Goal: Information Seeking & Learning: Find specific fact

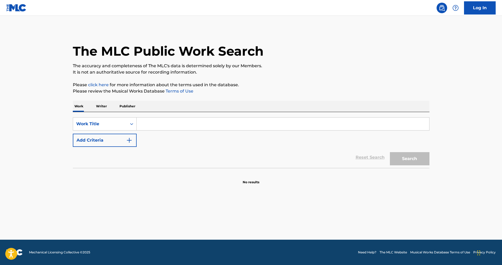
click at [152, 124] on input "Search Form" at bounding box center [283, 124] width 293 height 13
click at [151, 128] on input "Search Form" at bounding box center [283, 124] width 293 height 13
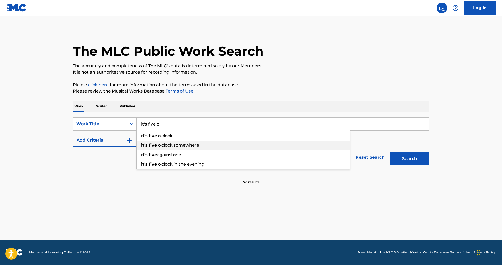
type input "it's five o"
click at [195, 147] on span "'clock somewhere" at bounding box center [180, 145] width 39 height 5
click at [127, 141] on img "Search Form" at bounding box center [129, 140] width 6 height 6
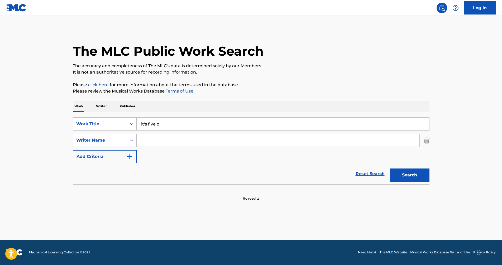
click at [155, 143] on input "Search Form" at bounding box center [278, 140] width 283 height 13
click at [314, 175] on button "Search" at bounding box center [410, 175] width 40 height 13
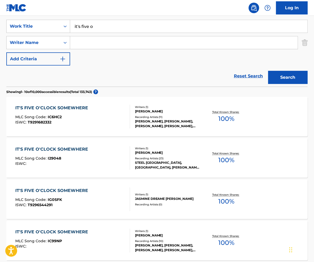
scroll to position [99, 0]
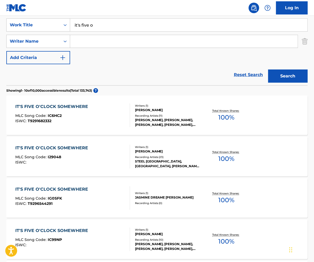
click at [48, 108] on div "IT'S FIVE O'CLOCK SOMEWHERE" at bounding box center [52, 107] width 75 height 6
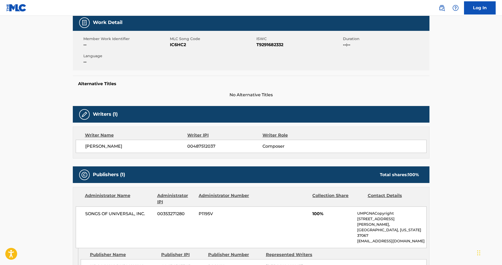
scroll to position [311, 0]
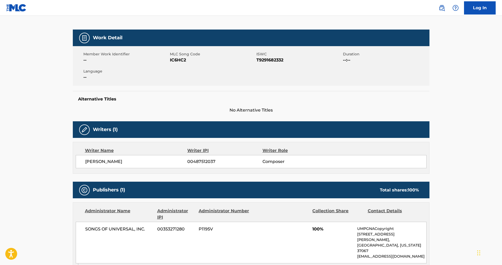
scroll to position [0, 0]
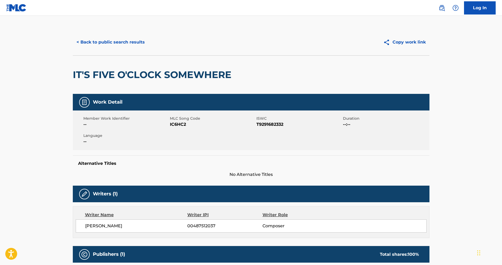
click at [117, 41] on button "< Back to public search results" at bounding box center [111, 42] width 76 height 13
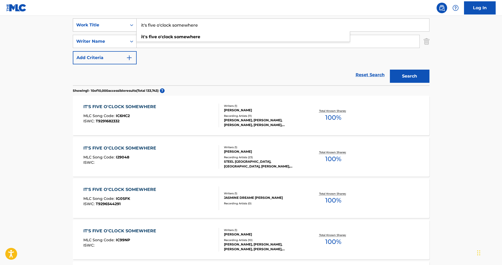
drag, startPoint x: 206, startPoint y: 27, endPoint x: 114, endPoint y: 20, distance: 92.9
click at [120, 21] on div "SearchWithCriteriad64614c6-e31b-4892-bebc-617adbaf369b Work Title it's five o'c…" at bounding box center [251, 24] width 357 height 13
paste input "Search Form"
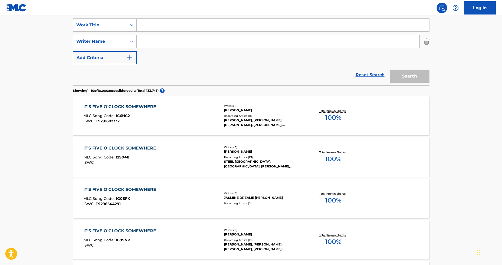
paste input "Search Form"
click at [173, 29] on input "Search Form" at bounding box center [283, 25] width 293 height 13
paste input "From The Bottle To The Bottom"
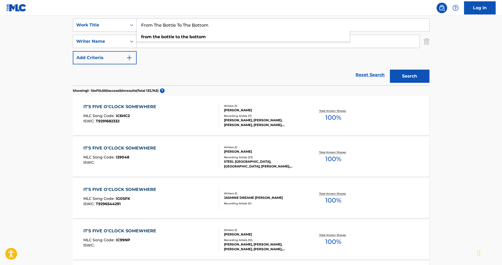
type input "From The Bottle To The Bottom"
click at [197, 60] on div "SearchWithCriteriad64614c6-e31b-4892-bebc-617adbaf369b Work Title From The Bott…" at bounding box center [251, 41] width 357 height 46
click at [162, 45] on input "Search Form" at bounding box center [278, 41] width 283 height 13
click at [150, 46] on input "Search Form" at bounding box center [278, 41] width 283 height 13
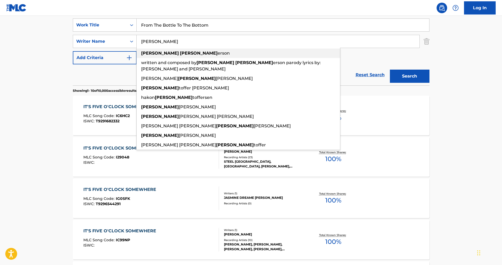
click at [218, 53] on span "erson" at bounding box center [224, 53] width 12 height 5
type input "[PERSON_NAME]"
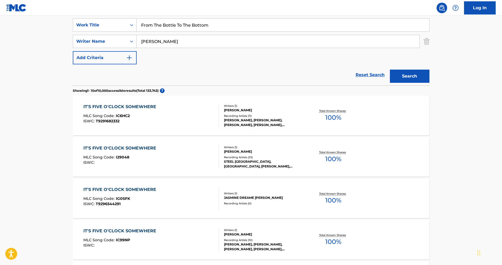
click at [314, 75] on button "Search" at bounding box center [410, 76] width 40 height 13
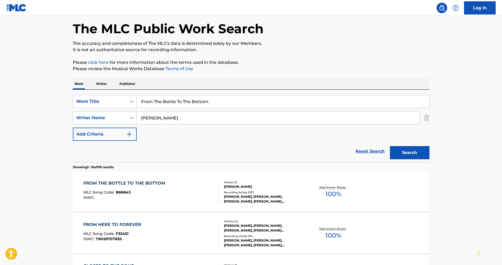
scroll to position [33, 0]
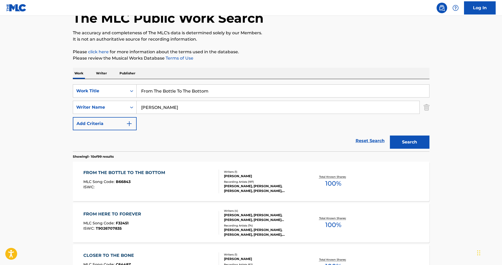
click at [116, 174] on div "FROM THE BOTTLE TO THE BOTTOM" at bounding box center [125, 173] width 84 height 6
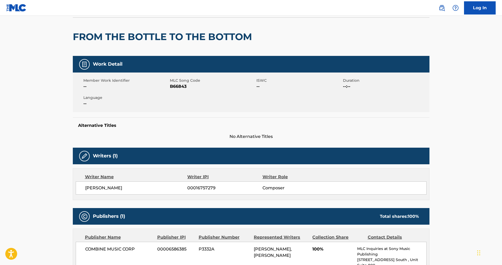
scroll to position [33, 0]
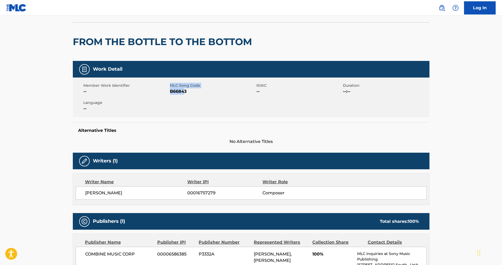
drag, startPoint x: 185, startPoint y: 90, endPoint x: 171, endPoint y: 87, distance: 14.3
click at [171, 87] on div "MLC Song Code B66843" at bounding box center [213, 89] width 87 height 12
drag, startPoint x: 171, startPoint y: 87, endPoint x: 200, endPoint y: 94, distance: 30.1
click at [215, 95] on div "Member Work Identifier -- MLC Song Code B66843 ISWC -- Duration --:-- Language …" at bounding box center [251, 98] width 357 height 40
drag, startPoint x: 193, startPoint y: 91, endPoint x: 168, endPoint y: 87, distance: 24.6
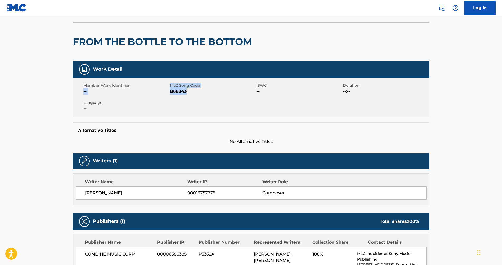
click at [168, 87] on div "Member Work Identifier -- MLC Song Code B66843 ISWC -- Duration --:-- Language …" at bounding box center [251, 98] width 357 height 40
drag, startPoint x: 168, startPoint y: 87, endPoint x: 211, endPoint y: 98, distance: 44.4
click at [216, 99] on div "Member Work Identifier -- MLC Song Code B66843 ISWC -- Duration --:-- Language …" at bounding box center [251, 98] width 357 height 40
click at [188, 93] on span "B66843" at bounding box center [212, 91] width 85 height 6
drag, startPoint x: 188, startPoint y: 93, endPoint x: 169, endPoint y: 93, distance: 19.8
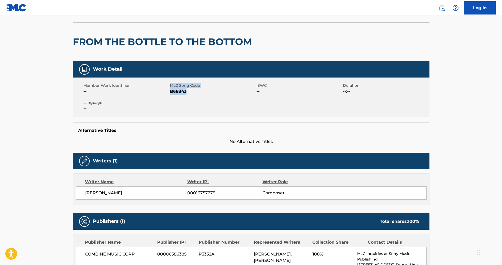
click at [169, 93] on div "Member Work Identifier -- MLC Song Code B66843 ISWC -- Duration --:-- Language …" at bounding box center [251, 98] width 357 height 40
copy div "MLC Song Code B66843"
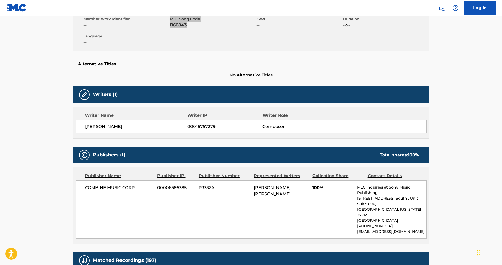
scroll to position [132, 0]
